Goal: Transaction & Acquisition: Purchase product/service

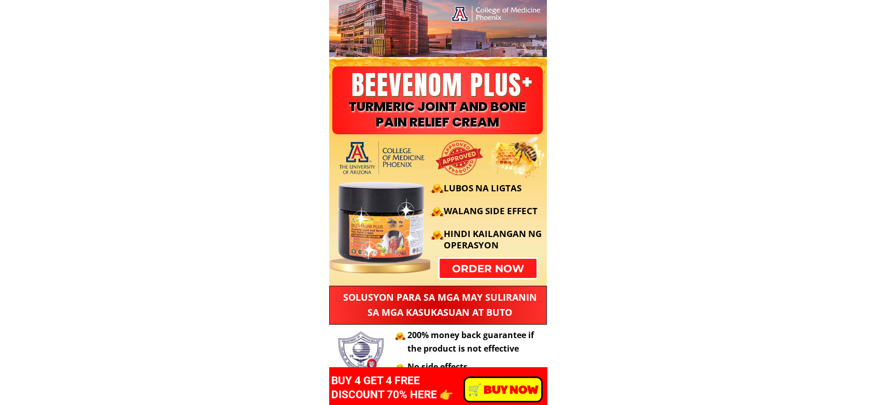
click at [473, 261] on div at bounding box center [399, 216] width 149 height 104
click at [489, 393] on div "️🛒 BUY NOW BUY 4 GET 4 FREE DISCOUNT 70% HERE 👉" at bounding box center [436, 388] width 211 height 29
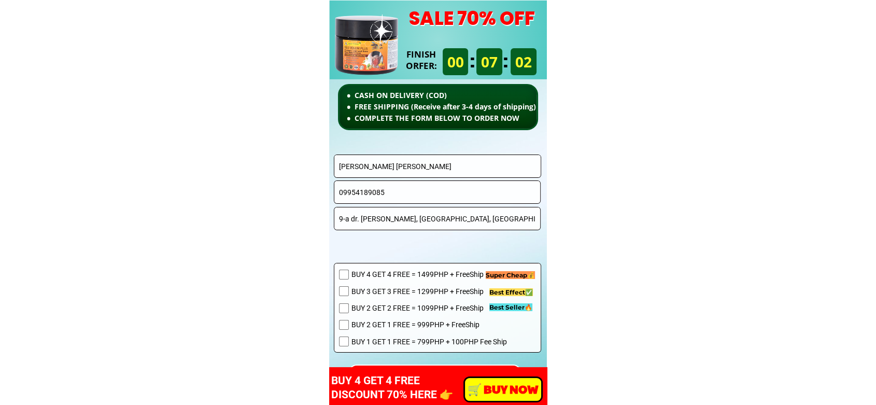
drag, startPoint x: 408, startPoint y: 150, endPoint x: 407, endPoint y: 163, distance: 12.5
click at [408, 151] on div "CASH ON DELIVERY (COD) FREE SHIPPING (Receive after 3-4 days of shipping) COMPL…" at bounding box center [438, 232] width 218 height 463
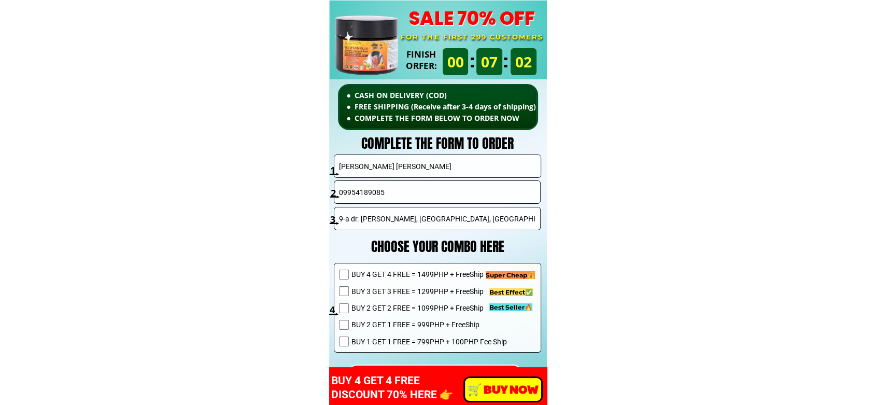
click at [407, 166] on input "Lourdes Dela Paz" at bounding box center [438, 166] width 202 height 22
paste input "[PERSON_NAME]"
type input "[PERSON_NAME]"
click at [414, 187] on input "09954189085" at bounding box center [438, 192] width 202 height 22
paste input "197237138"
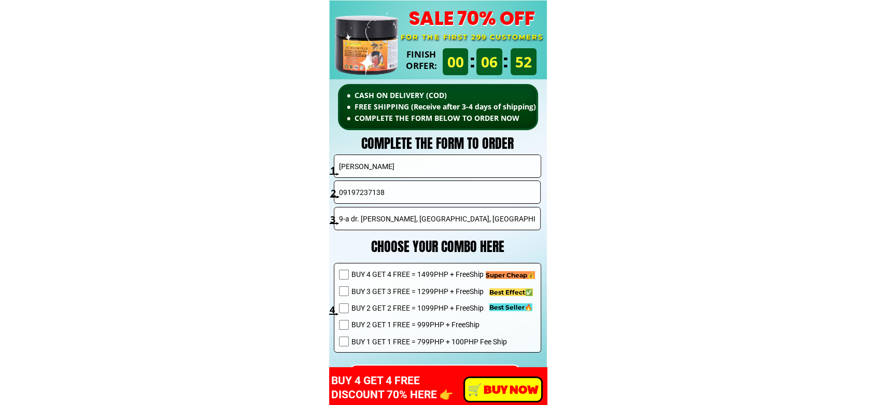
type input "09197237138"
click at [443, 215] on input "9-a dr. sixto antonio ave., kapasigan, pasig city" at bounding box center [438, 218] width 202 height 22
paste input "Brgy Baluyot,Bautista,pangasinan zone 1 get + 1""
type input "[PERSON_NAME],Bautista,pangasinan zone 1 get + 1"
click at [411, 341] on span "BUY 1 GET 1 FREE = 799PHP + 100PHP Fee Ship" at bounding box center [430, 341] width 156 height 11
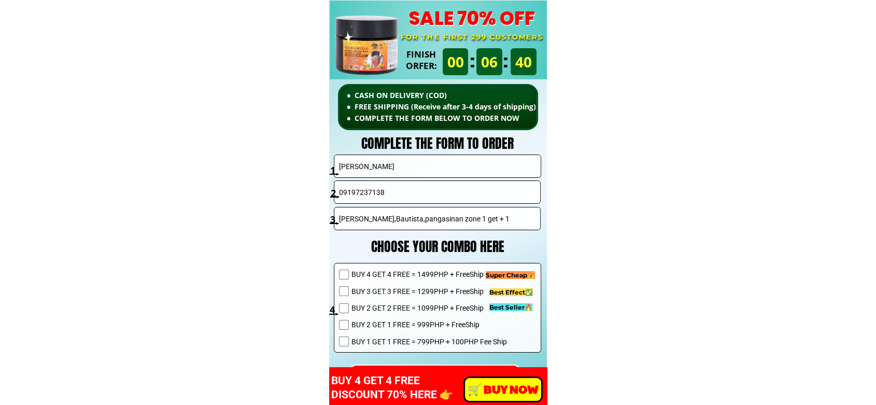
checkbox input "true"
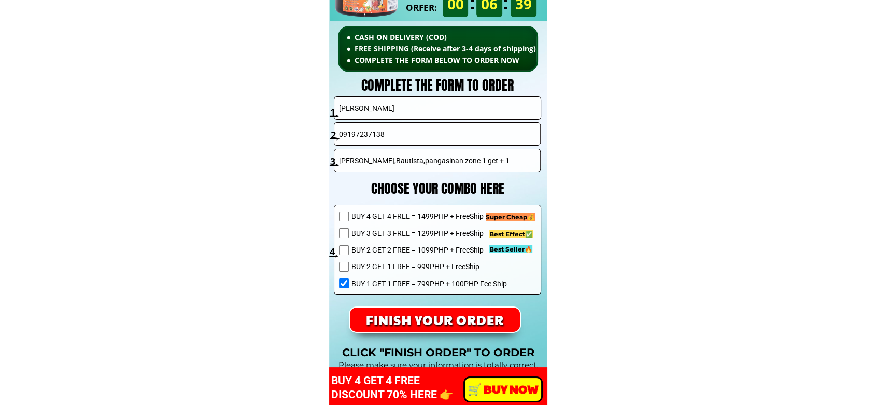
click at [439, 323] on p "FINISH YOUR ORDER" at bounding box center [435, 320] width 170 height 24
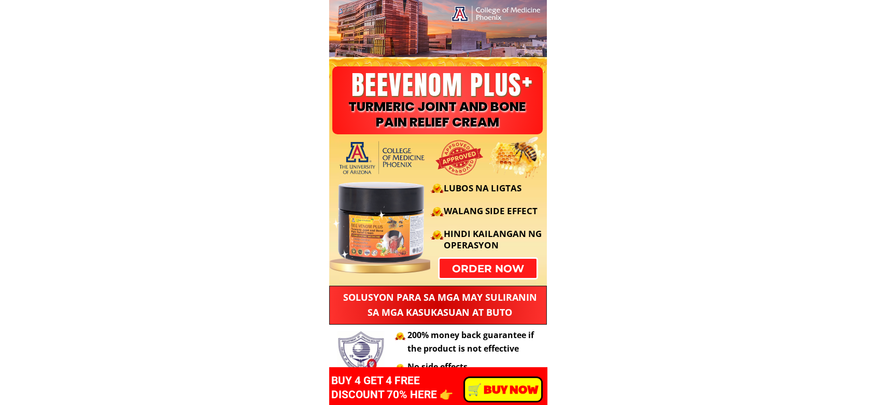
click at [508, 266] on div "LUBOS NA LIGTAS WALANG SIDE EFFECT HINDI KAILANGAN NG OPERASYON" at bounding box center [436, 216] width 223 height 104
click at [466, 268] on p "order now" at bounding box center [488, 268] width 98 height 19
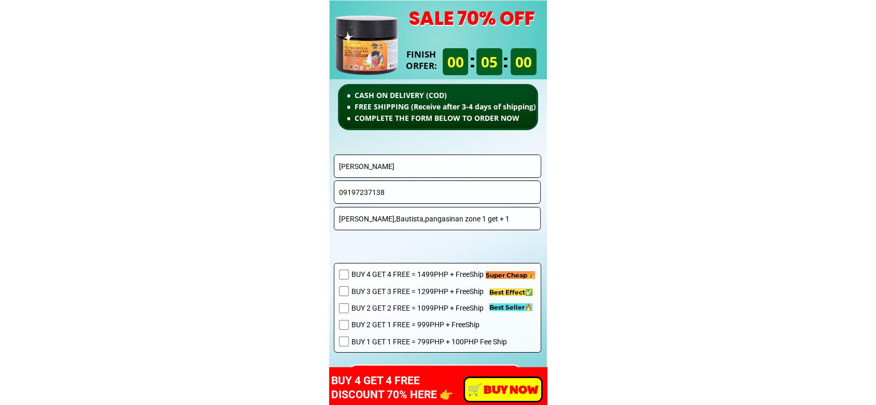
click at [417, 170] on input "[PERSON_NAME]" at bounding box center [438, 166] width 202 height 22
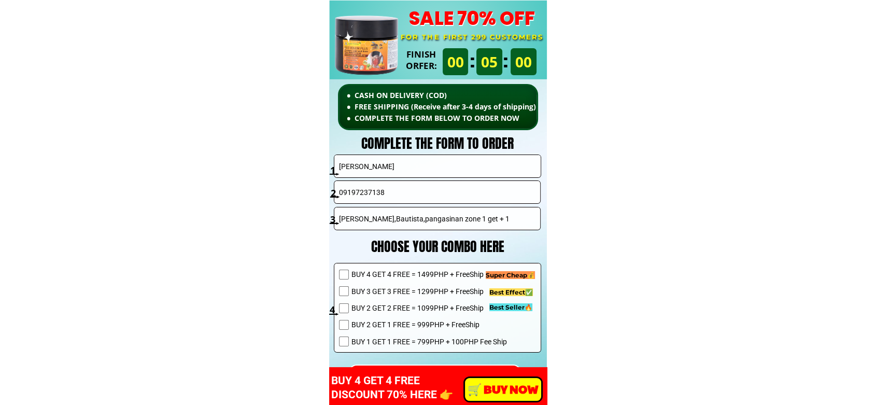
paste input "[PERSON_NAME]"
type input "[PERSON_NAME]"
click at [404, 225] on input "[PERSON_NAME],Bautista,pangasinan zone 1 get + 1" at bounding box center [438, 218] width 202 height 22
paste input "[PERSON_NAME]"
type input "[PERSON_NAME]"
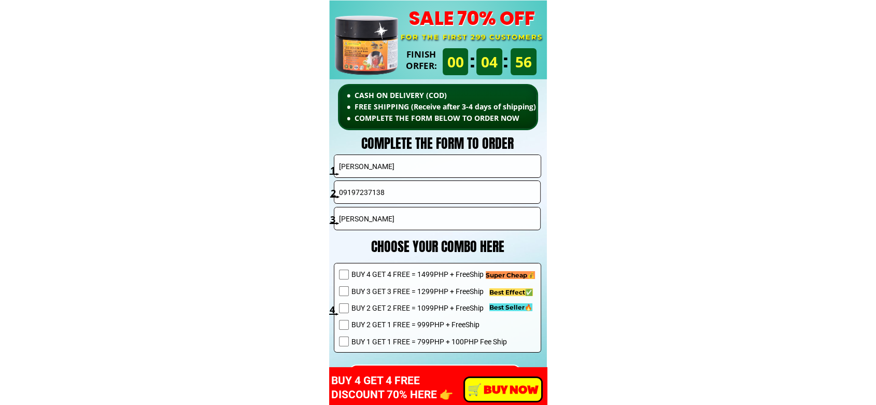
click at [400, 191] on input "09197237138" at bounding box center [438, 192] width 202 height 22
paste input "953833673"
type input "09953833673"
click at [403, 269] on span "BUY 4 GET 4 FREE = 1499PHP + FreeShip" at bounding box center [430, 274] width 156 height 11
checkbox input "true"
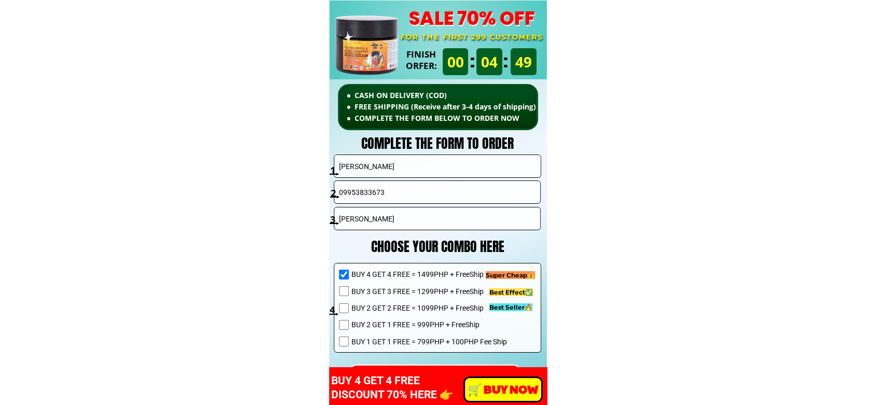
scroll to position [7591, 0]
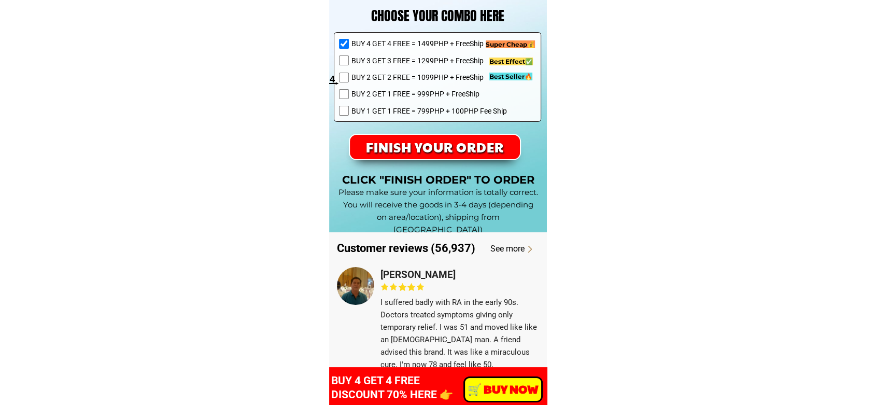
click at [464, 143] on p "FINISH YOUR ORDER" at bounding box center [435, 147] width 170 height 24
